Goal: Information Seeking & Learning: Learn about a topic

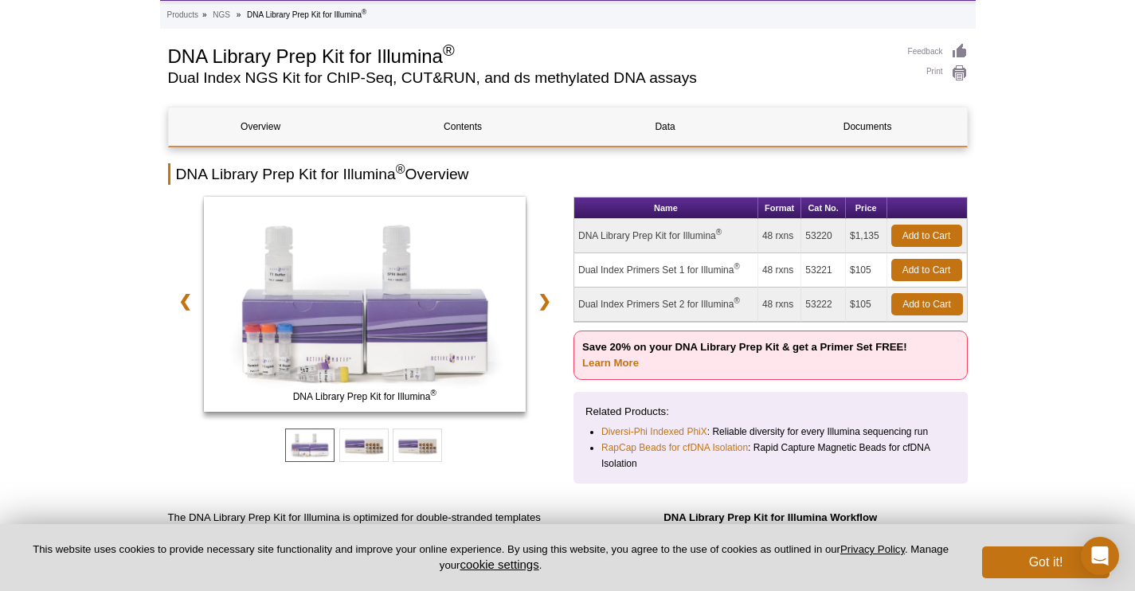
scroll to position [151, 0]
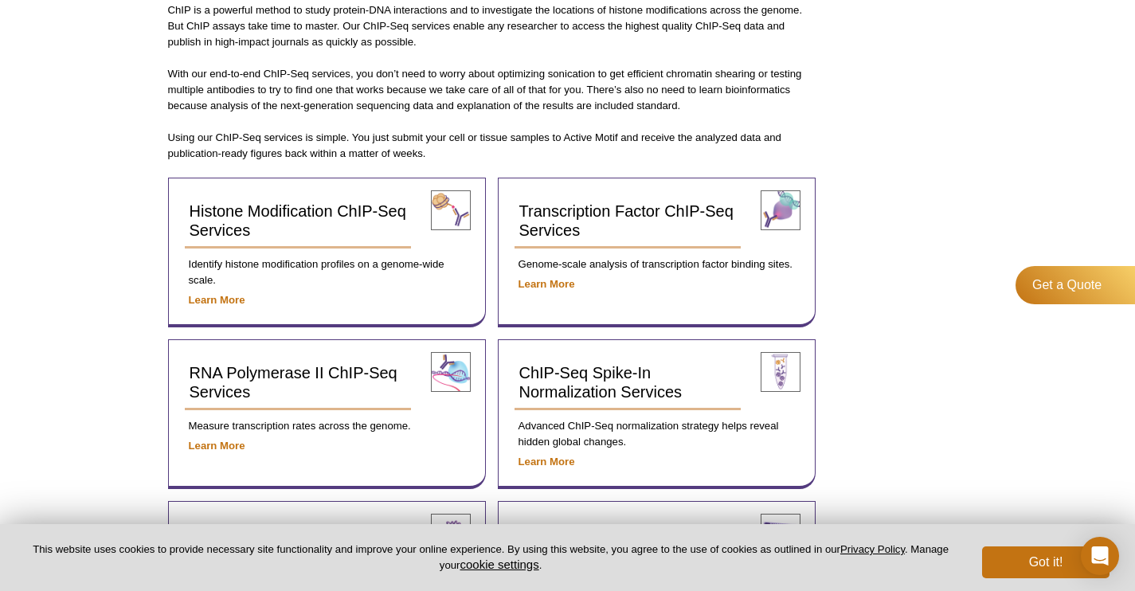
scroll to position [508, 0]
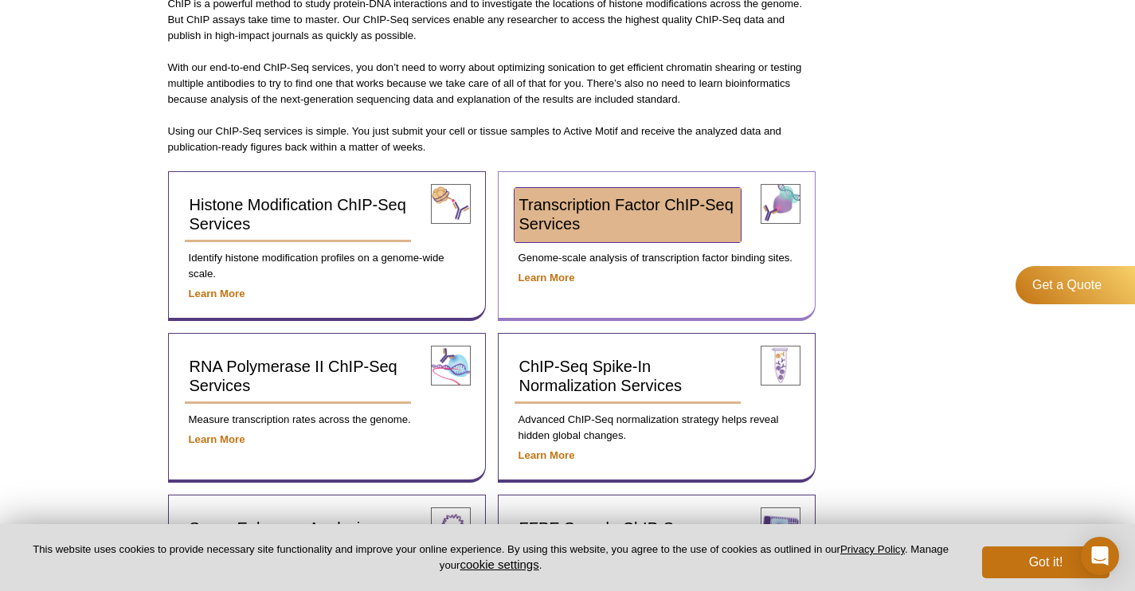
click at [562, 220] on span "Transcription Factor ChIP-Seq Services" at bounding box center [626, 214] width 214 height 37
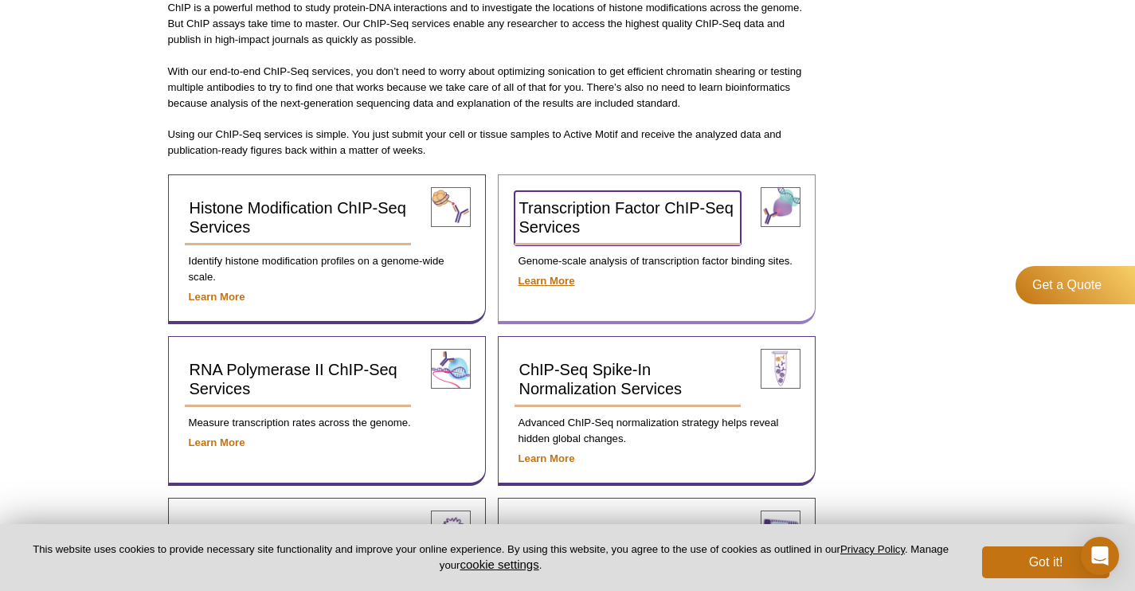
scroll to position [484, 0]
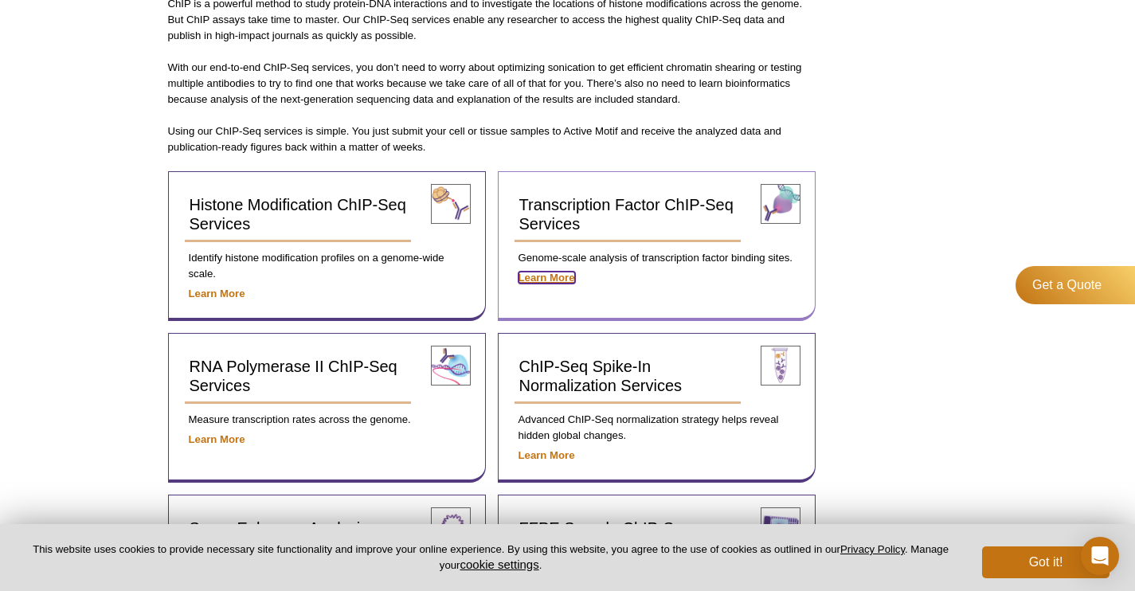
click at [553, 277] on strong "Learn More" at bounding box center [546, 278] width 57 height 12
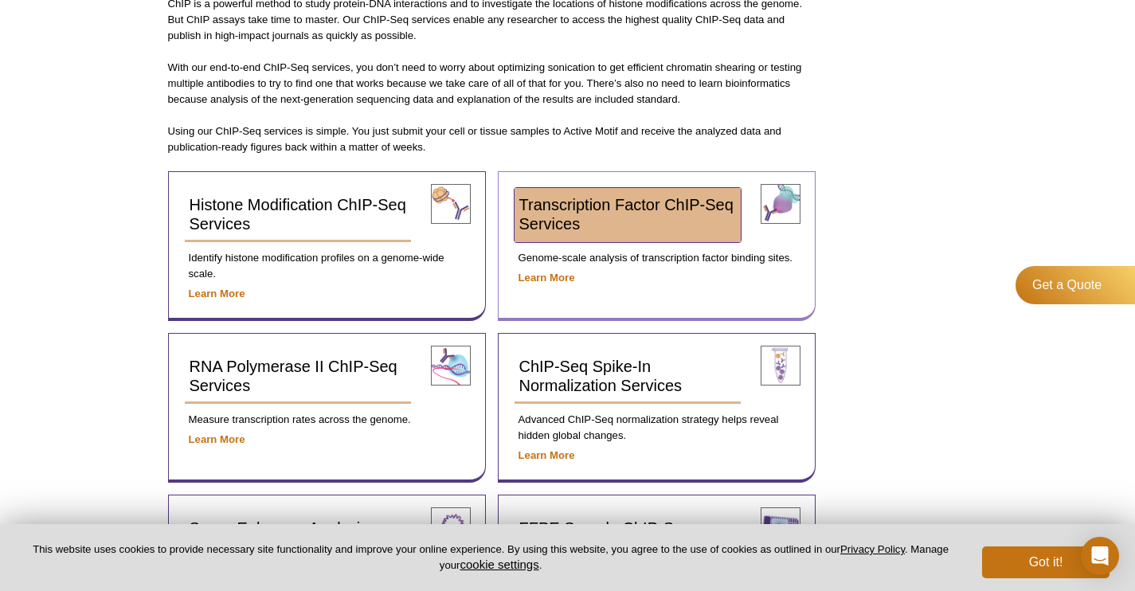
click at [594, 210] on span "Transcription Factor ChIP-Seq Services" at bounding box center [626, 214] width 214 height 37
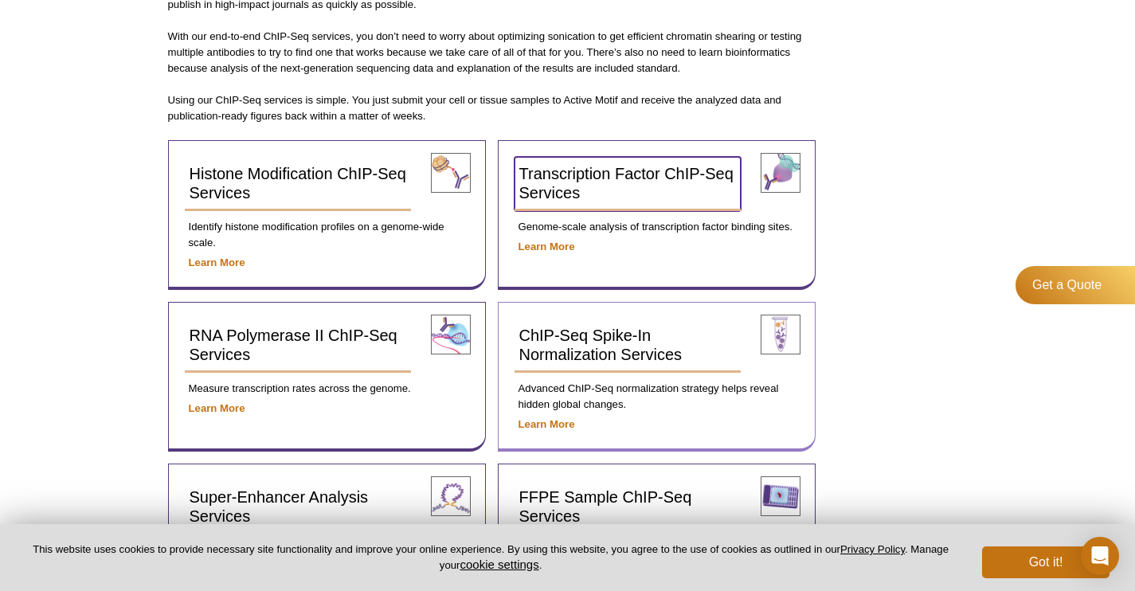
scroll to position [409, 0]
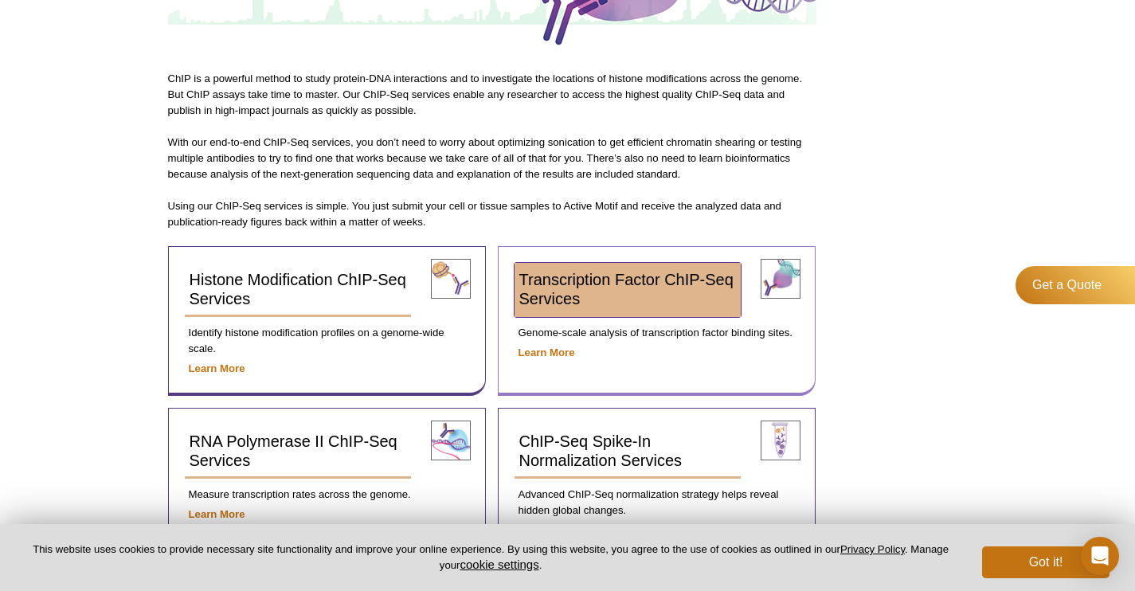
click at [551, 289] on span "Transcription Factor ChIP-Seq Services" at bounding box center [626, 289] width 214 height 37
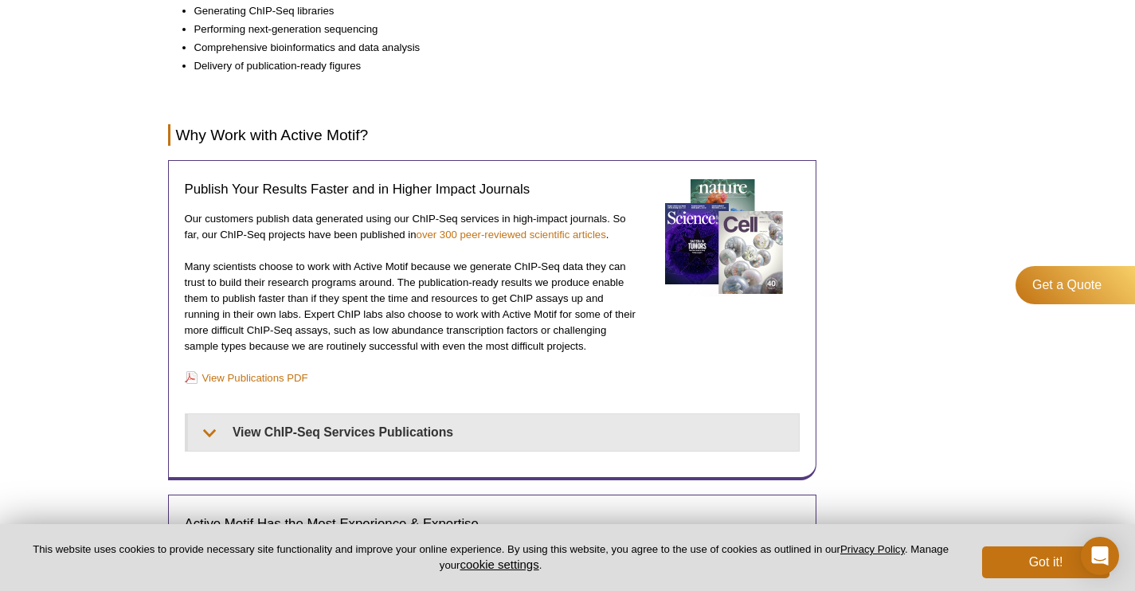
scroll to position [1240, 0]
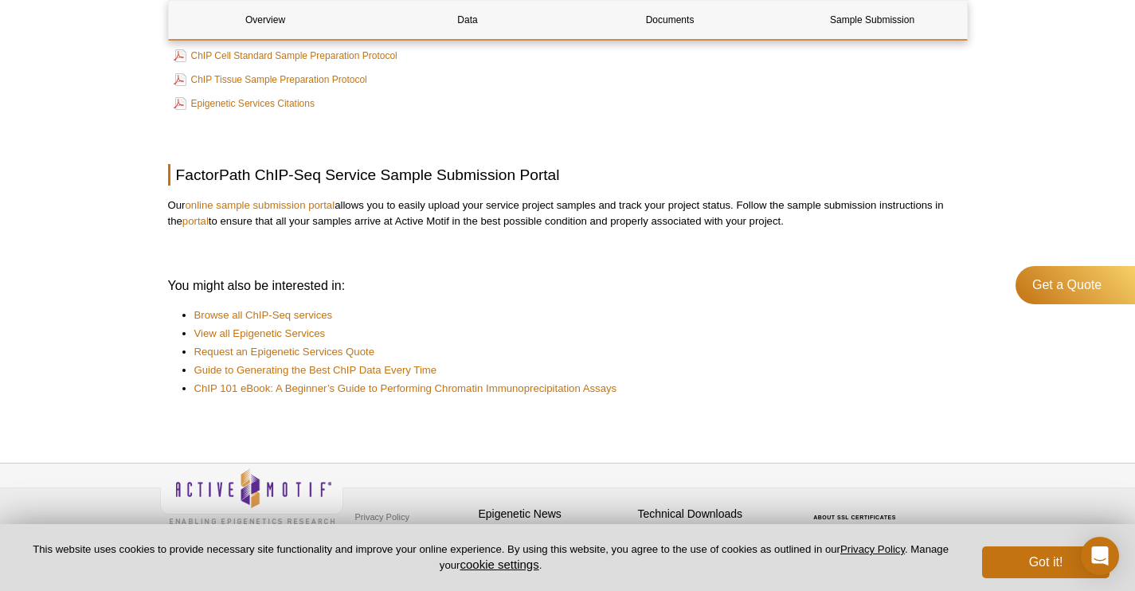
scroll to position [1083, 0]
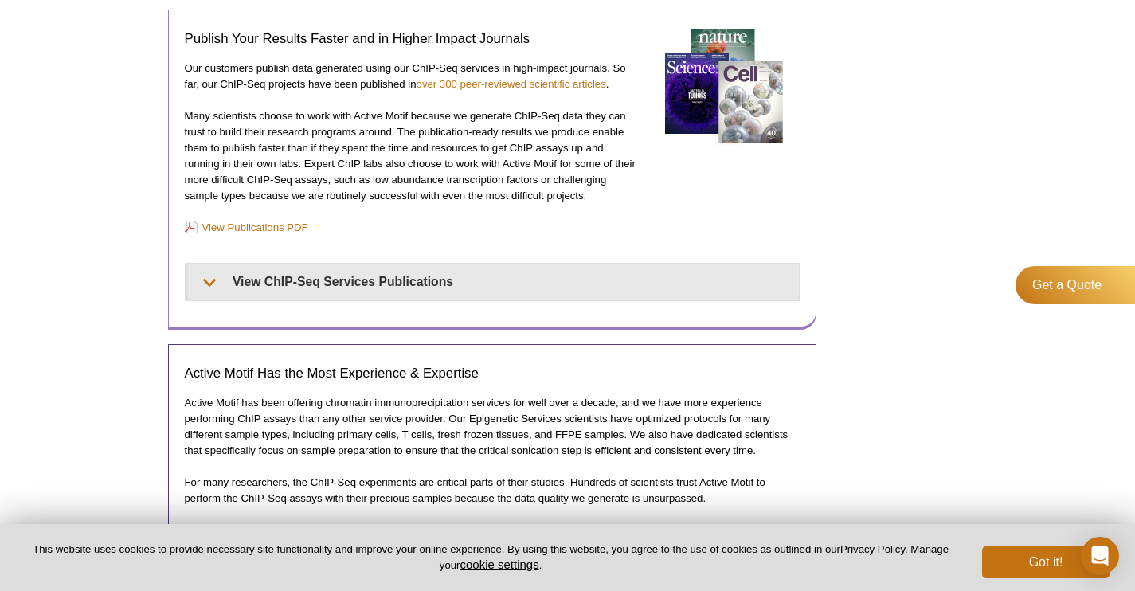
scroll to position [1240, 0]
